Goal: Information Seeking & Learning: Learn about a topic

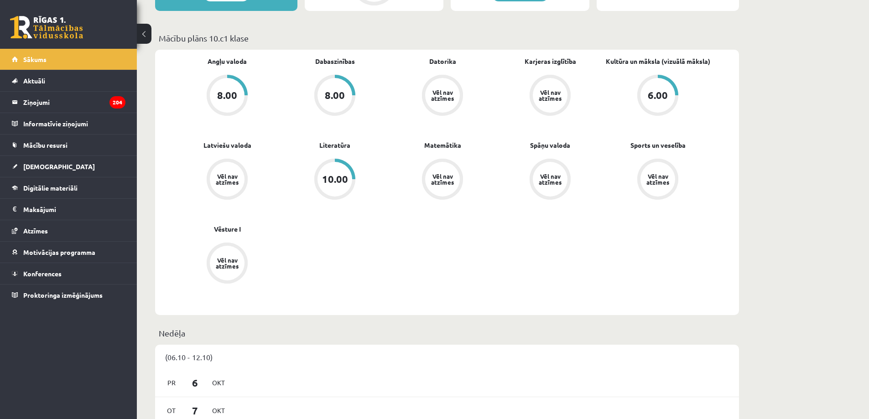
scroll to position [410, 0]
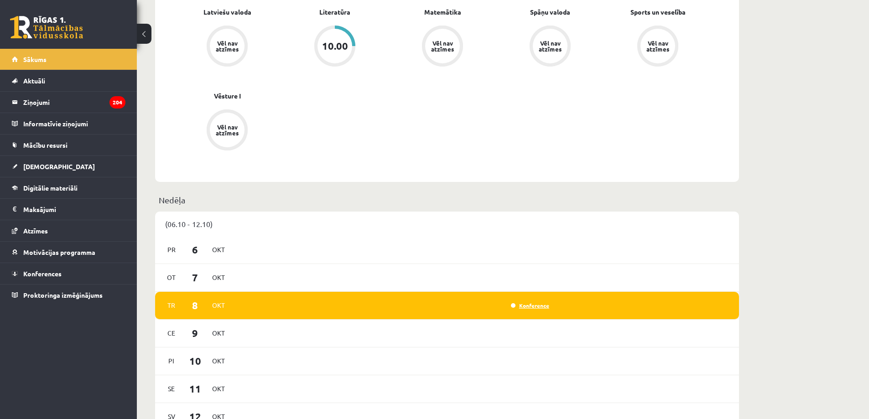
click at [534, 308] on link "Konference" at bounding box center [530, 305] width 38 height 7
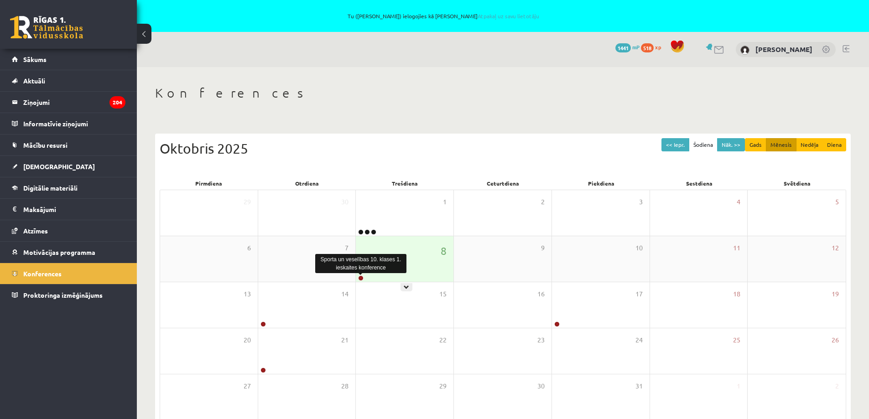
click at [361, 278] on link at bounding box center [360, 277] width 5 height 5
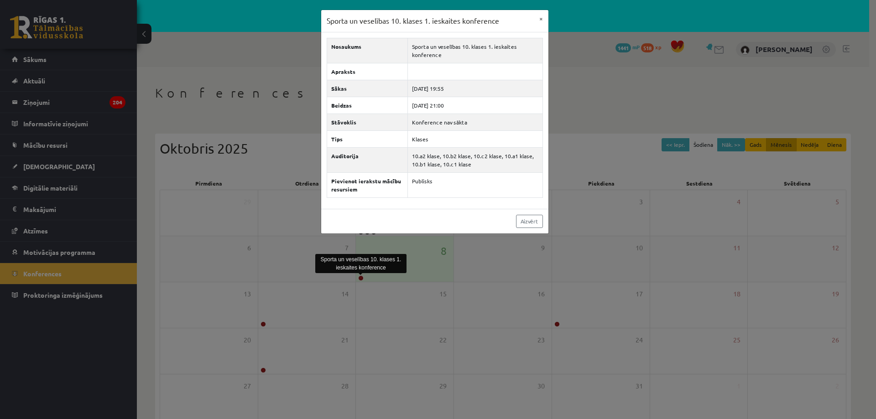
click at [361, 278] on div "Sporta un veselības 10. klases 1. ieskaites konference × Nosaukums Sporta un ve…" at bounding box center [438, 209] width 876 height 419
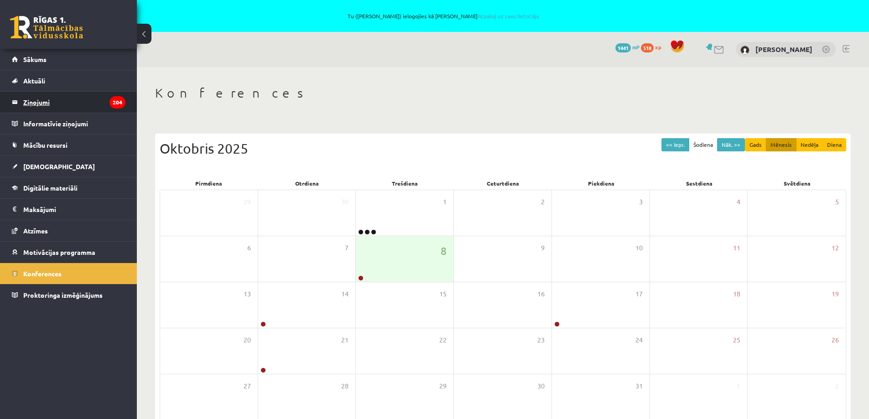
click at [42, 102] on legend "Ziņojumi 204" at bounding box center [74, 102] width 102 height 21
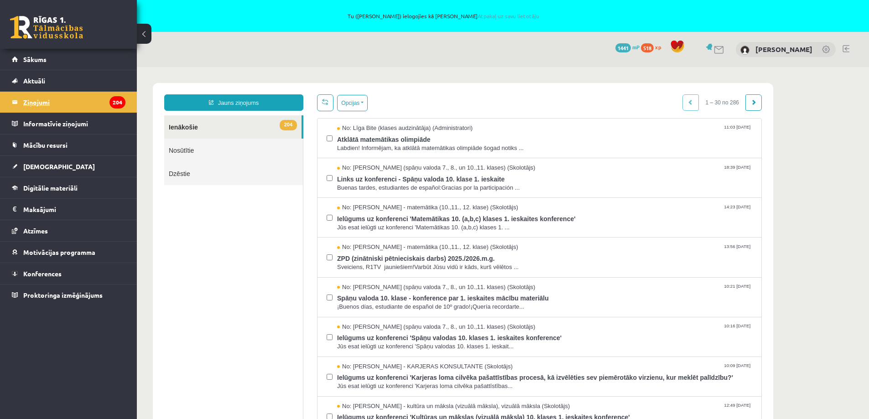
click at [49, 99] on legend "Ziņojumi 204" at bounding box center [74, 102] width 102 height 21
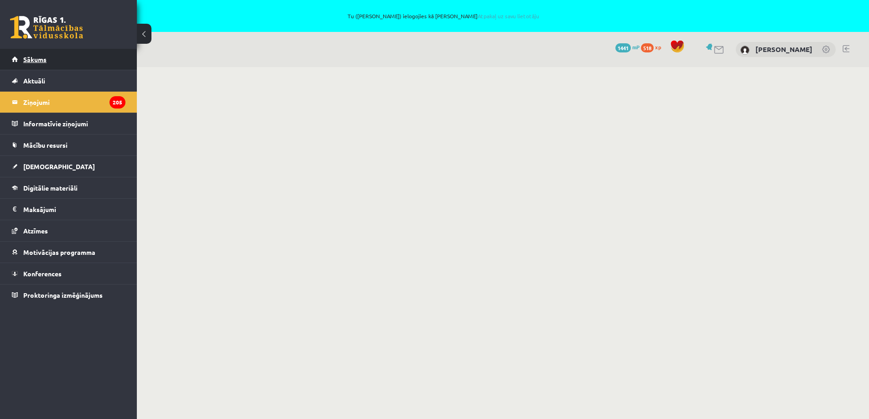
click at [26, 57] on span "Sākums" at bounding box center [34, 59] width 23 height 8
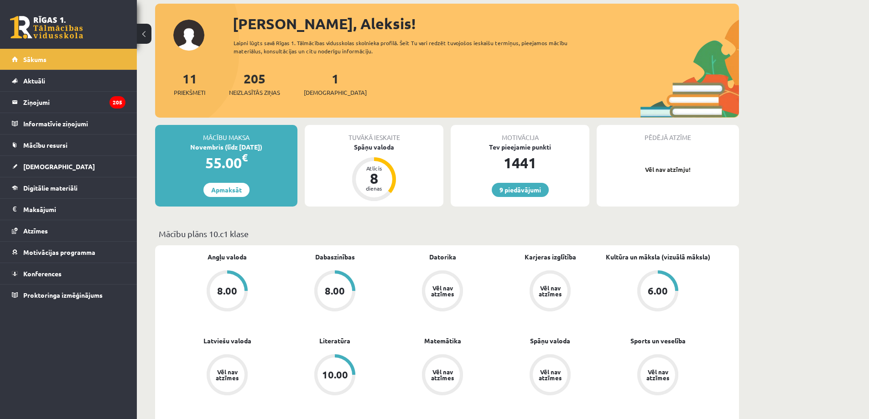
scroll to position [228, 0]
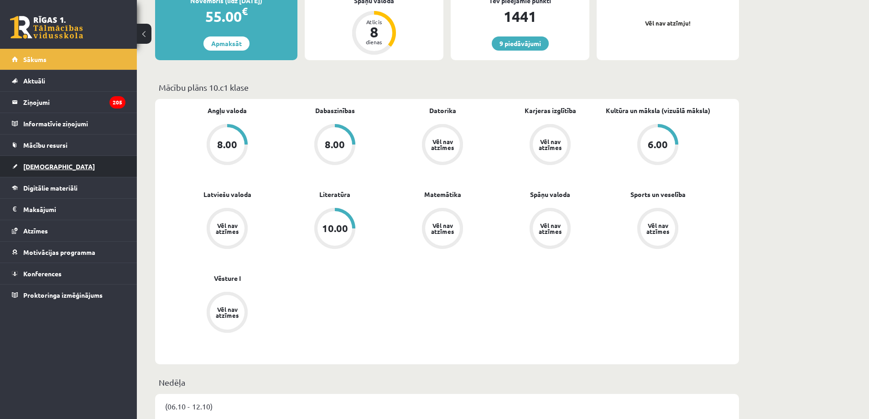
click at [26, 166] on span "[DEMOGRAPHIC_DATA]" at bounding box center [59, 166] width 72 height 8
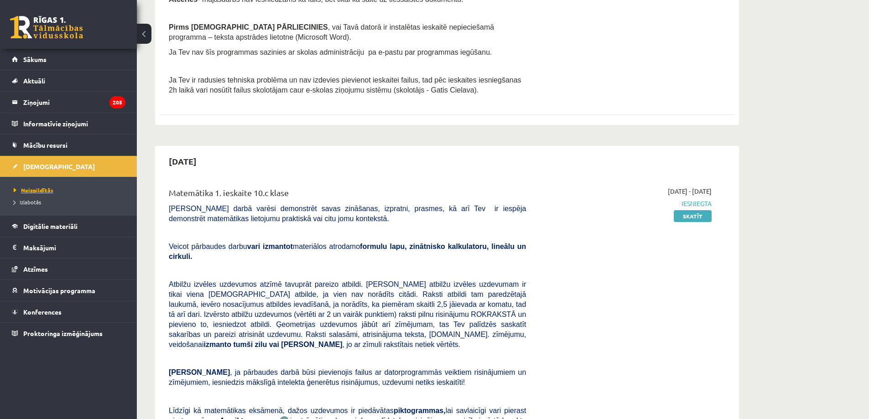
click at [35, 192] on span "Neizpildītās" at bounding box center [34, 190] width 40 height 7
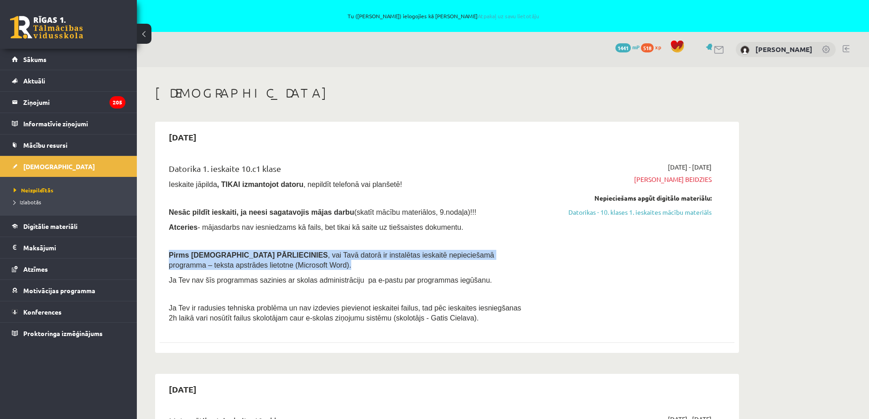
drag, startPoint x: 170, startPoint y: 256, endPoint x: 264, endPoint y: 264, distance: 94.3
click at [264, 264] on p "Pirms ieskaites PĀRLIECINIES , vai Tavā datorā ir instalētas ieskaitē nepiecieš…" at bounding box center [347, 260] width 357 height 20
click at [269, 265] on p "Pirms ieskaites PĀRLIECINIES , vai Tavā datorā ir instalētas ieskaitē nepiecieš…" at bounding box center [347, 260] width 357 height 20
